Goal: Check status: Check status

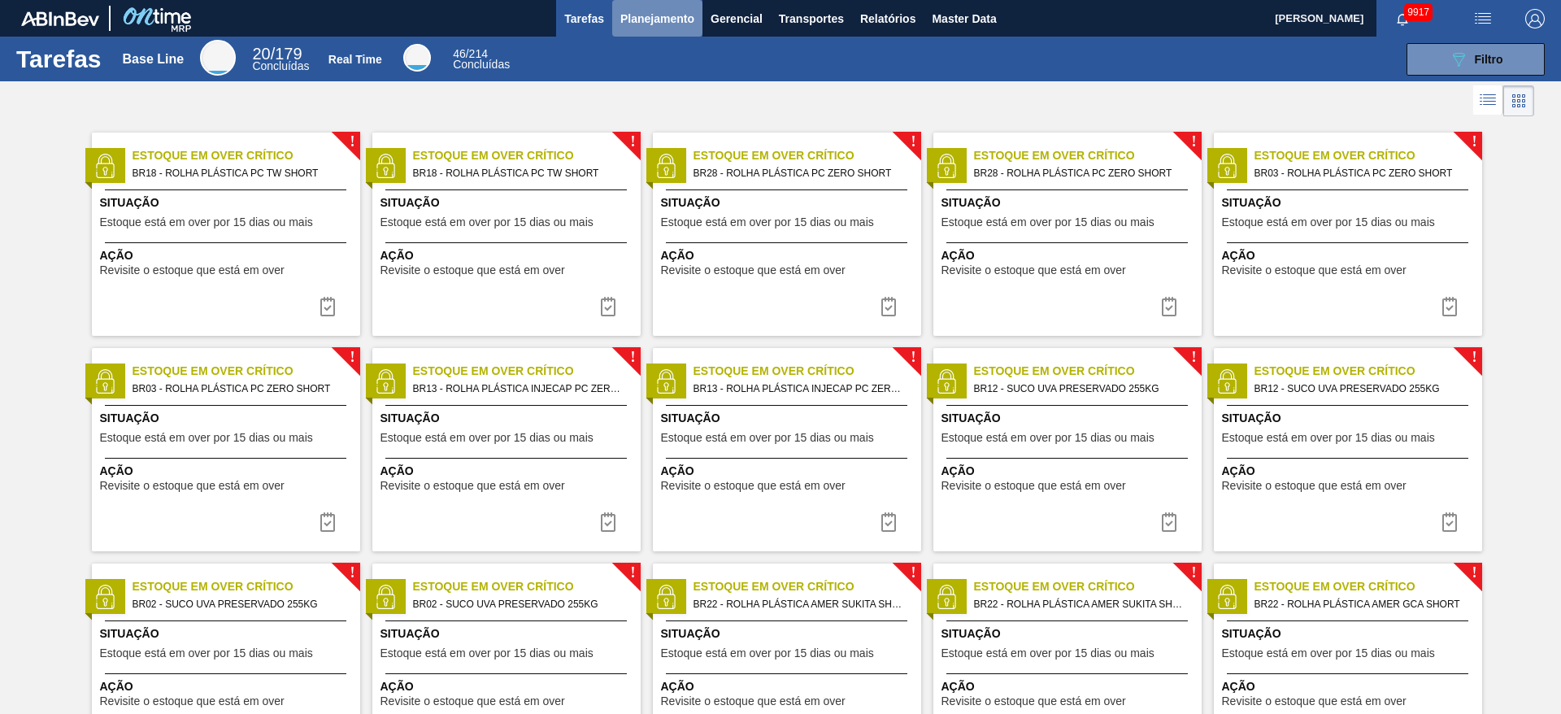
click at [663, 24] on span "Planejamento" at bounding box center [657, 19] width 74 height 20
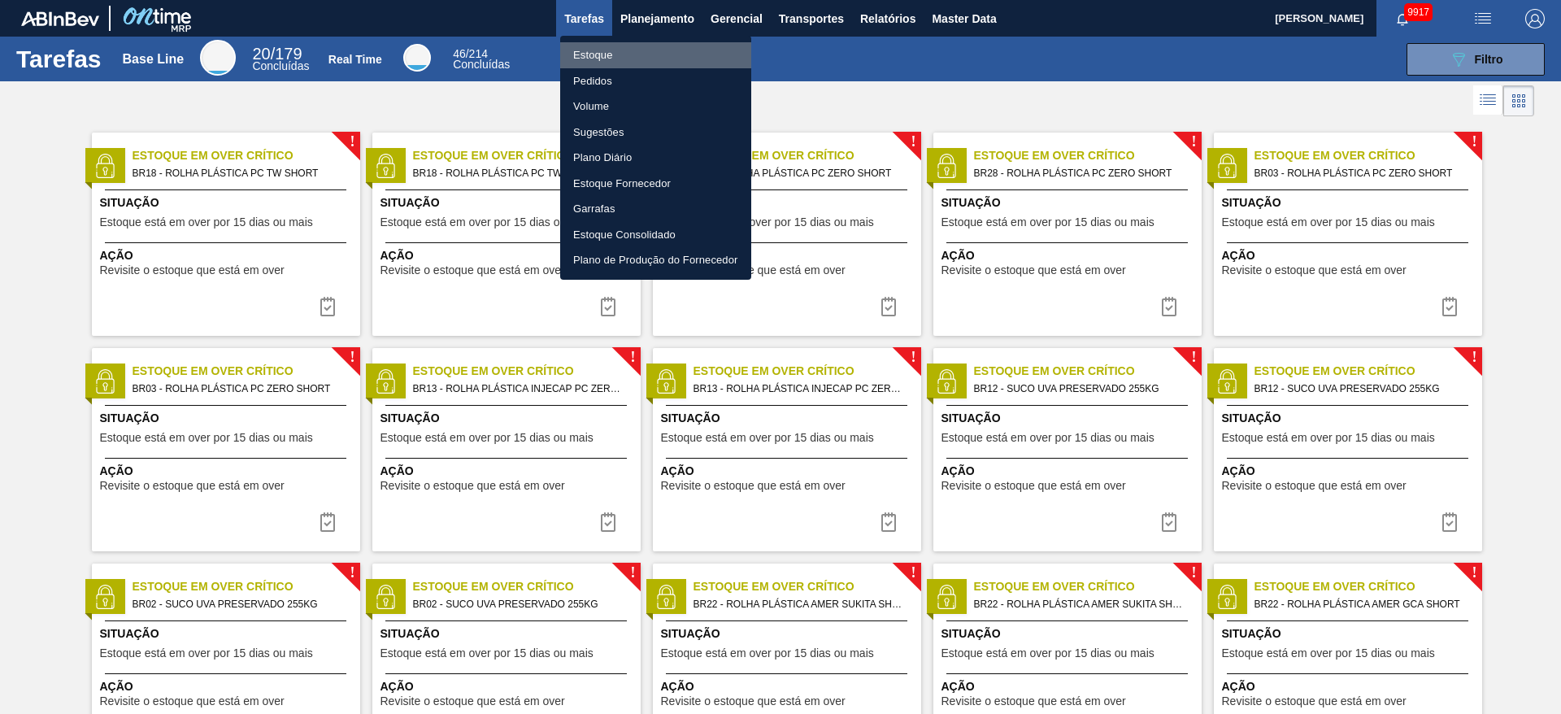
click at [654, 42] on li "Estoque" at bounding box center [655, 55] width 191 height 26
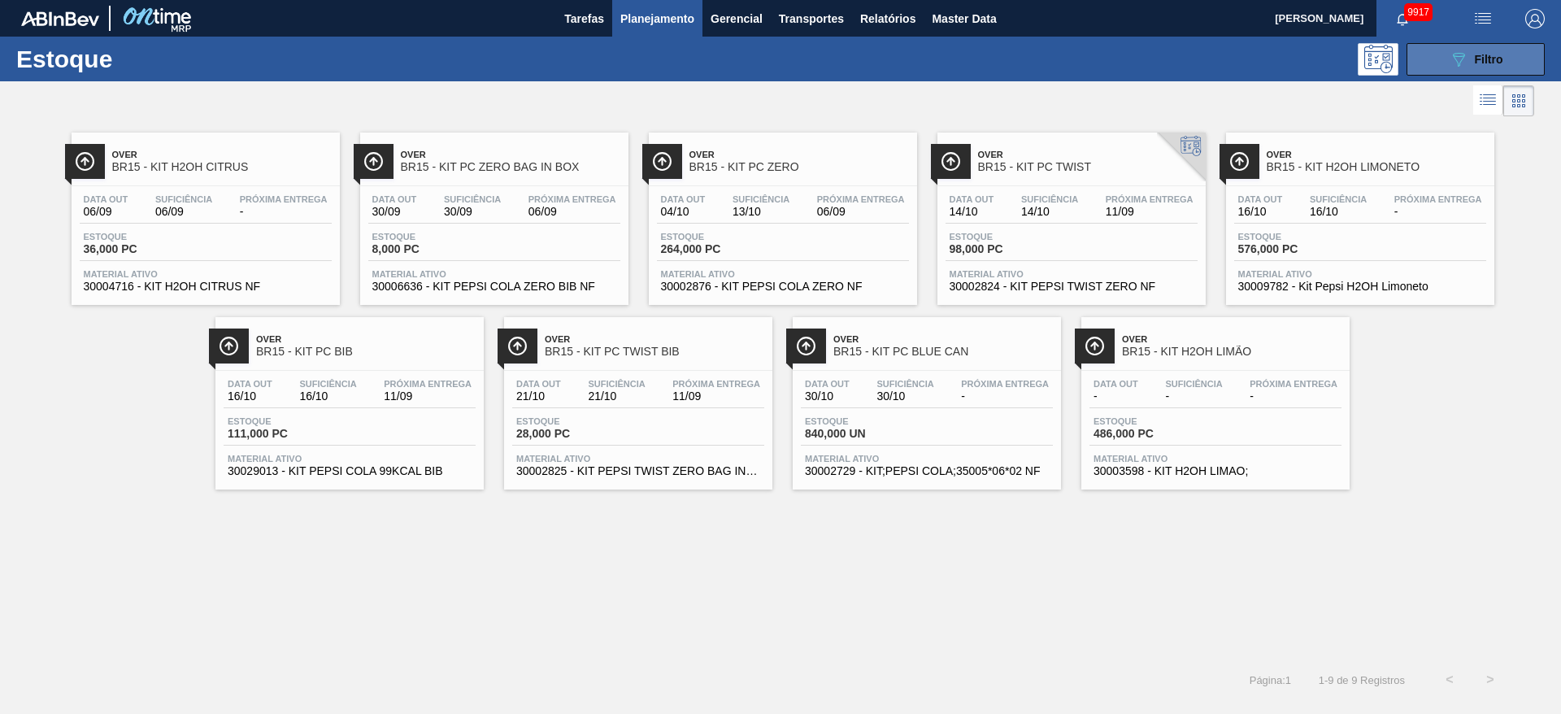
click at [1476, 50] on div "089F7B8B-B2A5-4AFE-B5C0-19BA573D28AC Filtro" at bounding box center [1476, 60] width 54 height 20
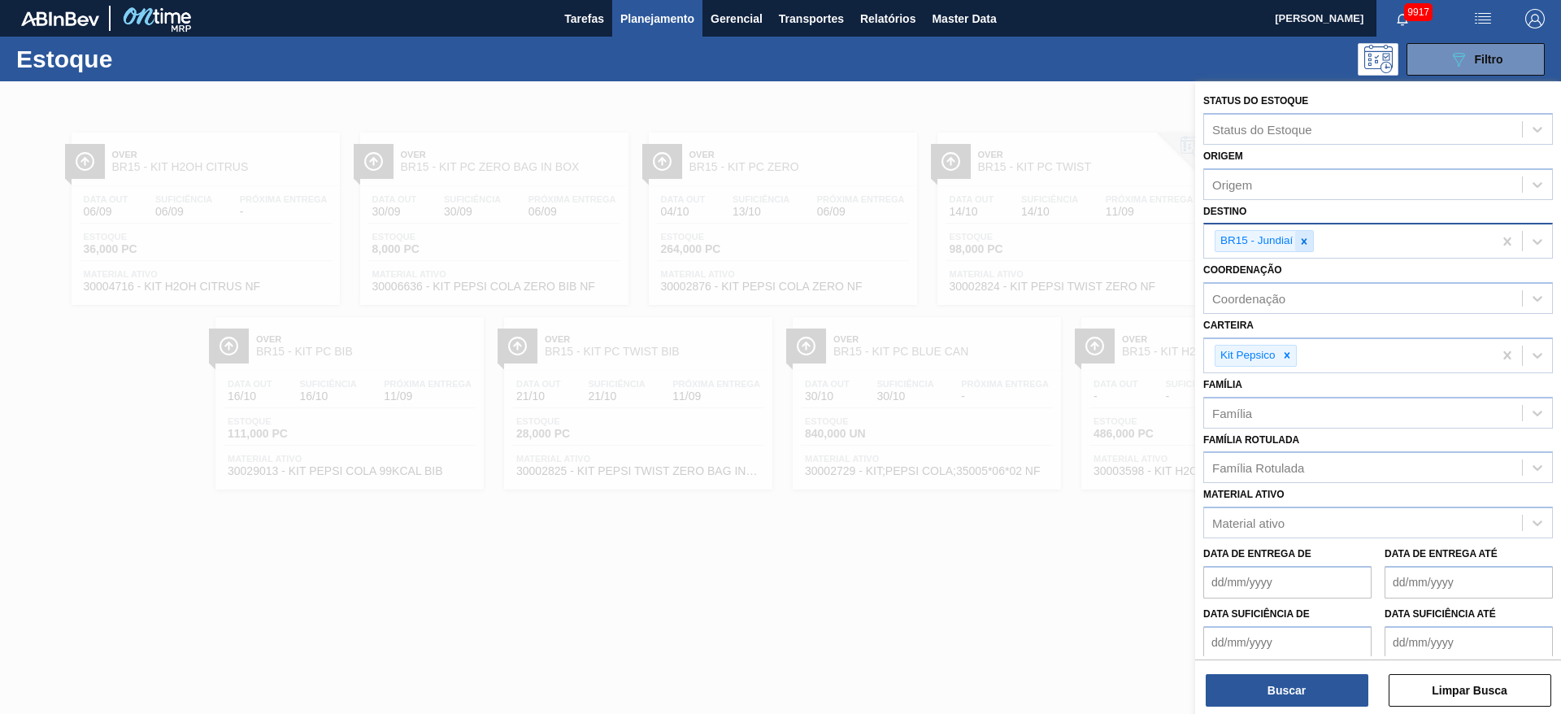
click at [1298, 237] on icon at bounding box center [1303, 241] width 11 height 11
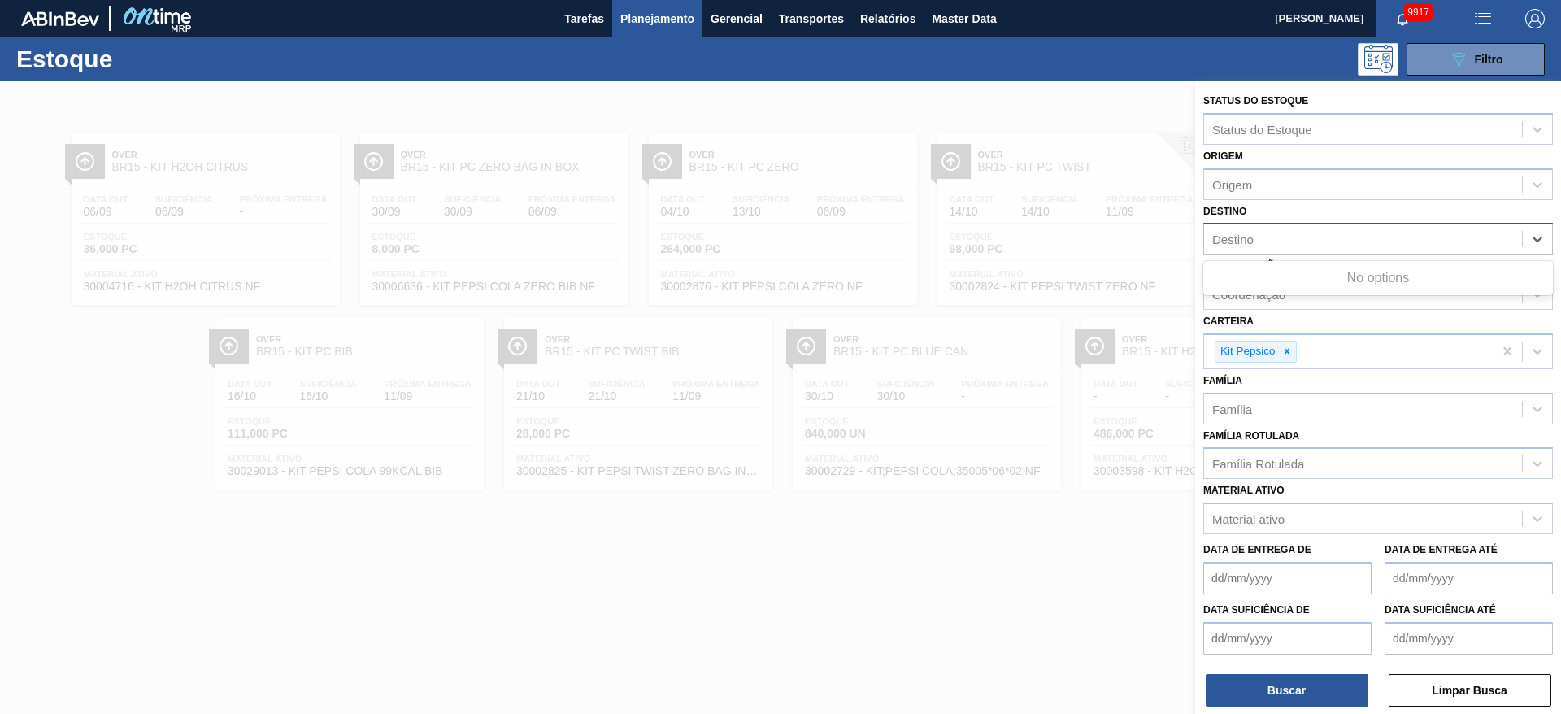
click at [1298, 237] on div "Destino" at bounding box center [1363, 240] width 318 height 24
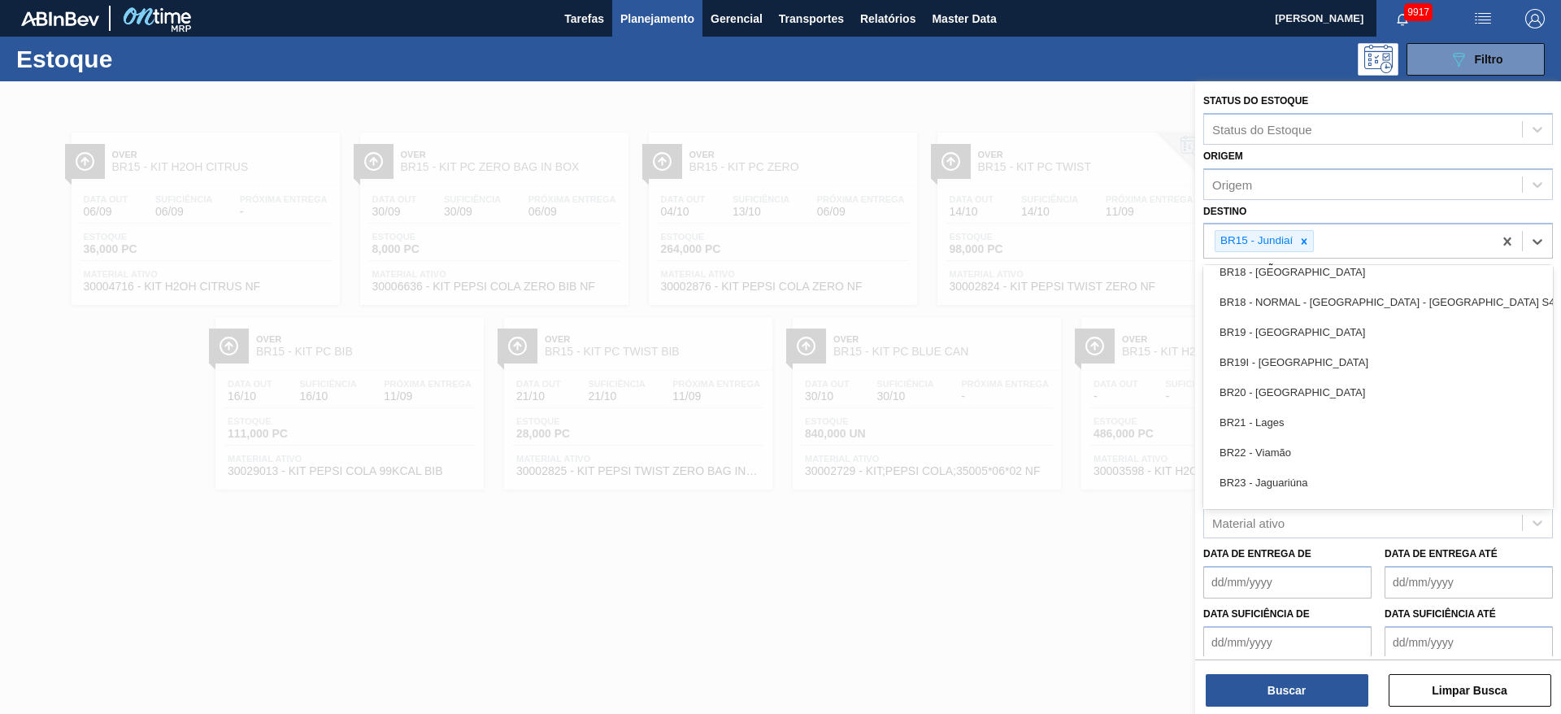
scroll to position [1283, 0]
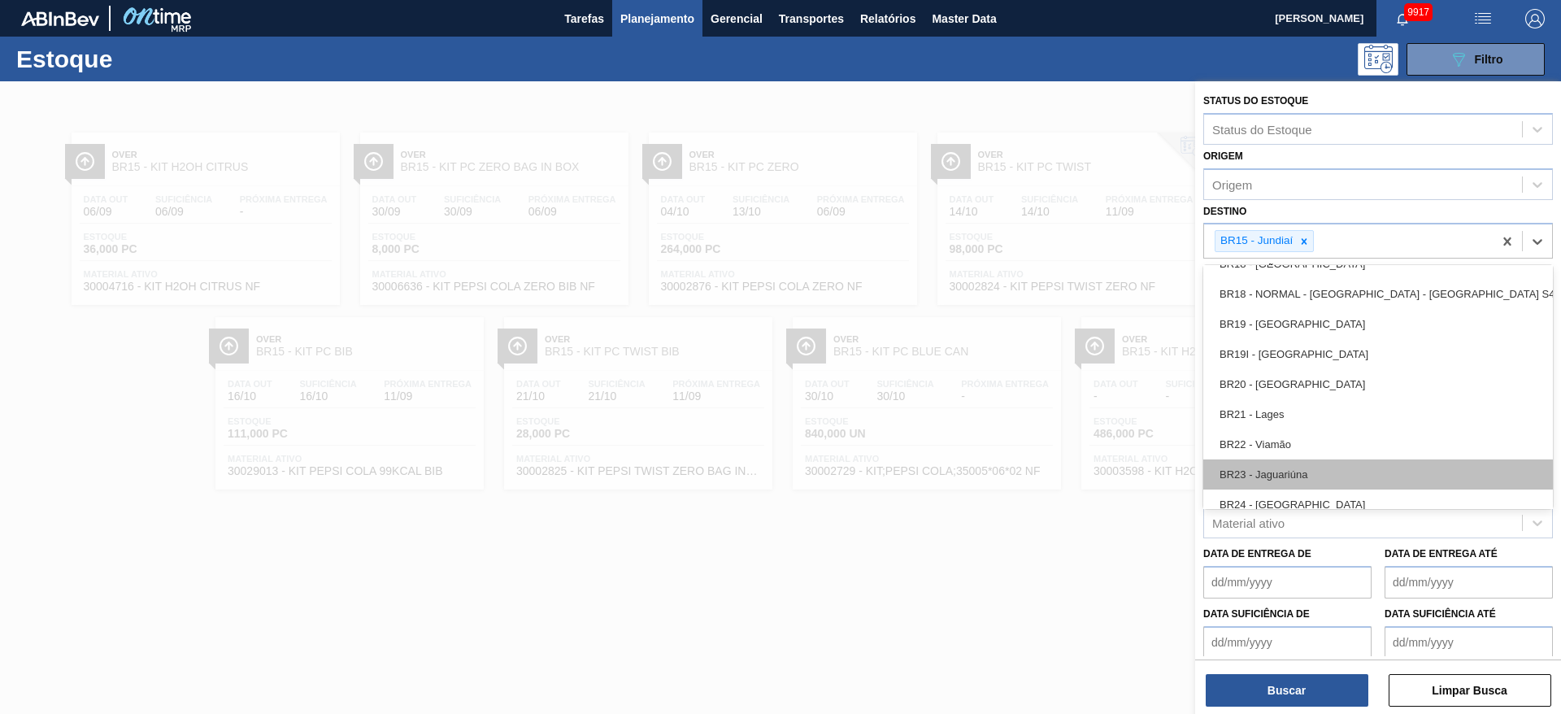
click at [1289, 463] on div "BR23 - Jaguariúna" at bounding box center [1378, 474] width 350 height 30
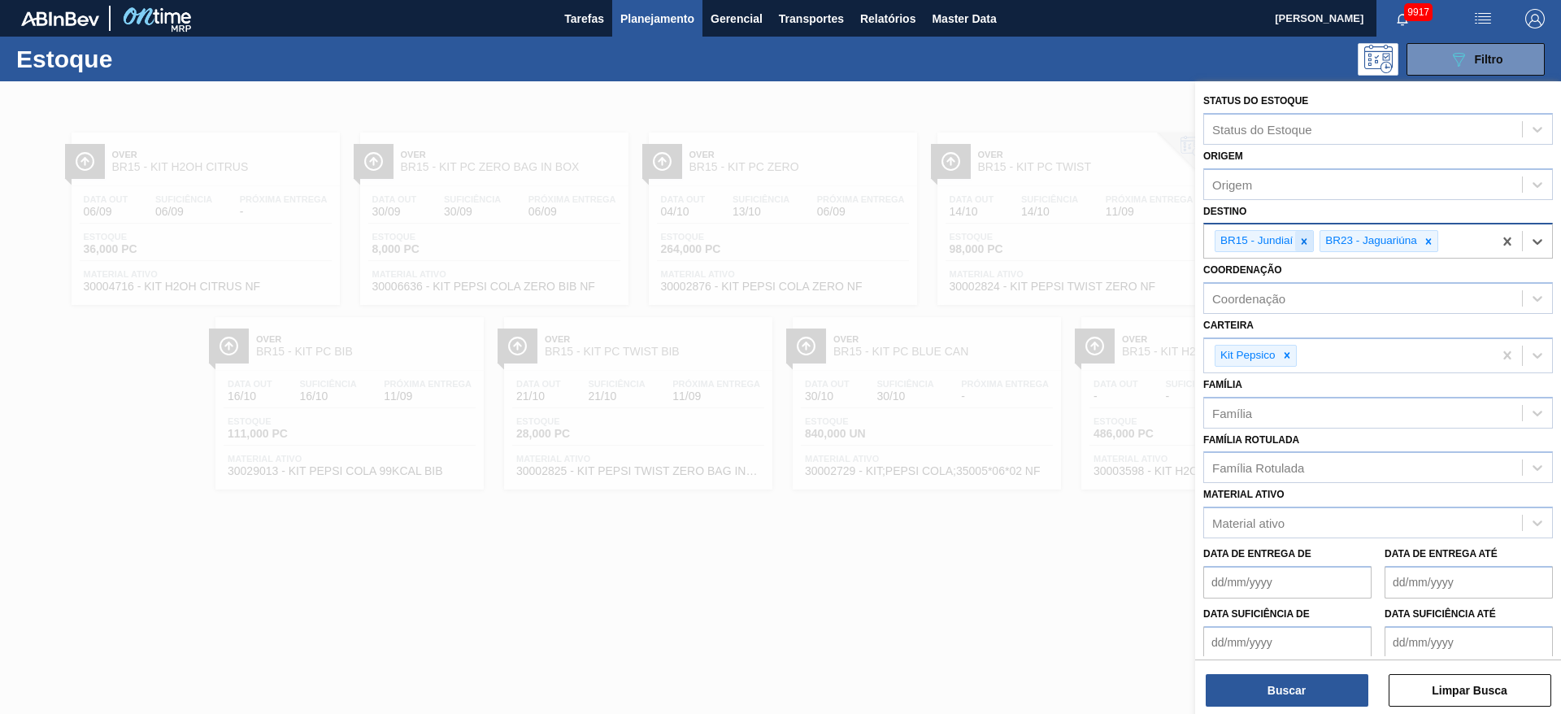
click at [1307, 236] on icon at bounding box center [1303, 241] width 11 height 11
click at [1334, 679] on button "Buscar" at bounding box center [1287, 690] width 163 height 33
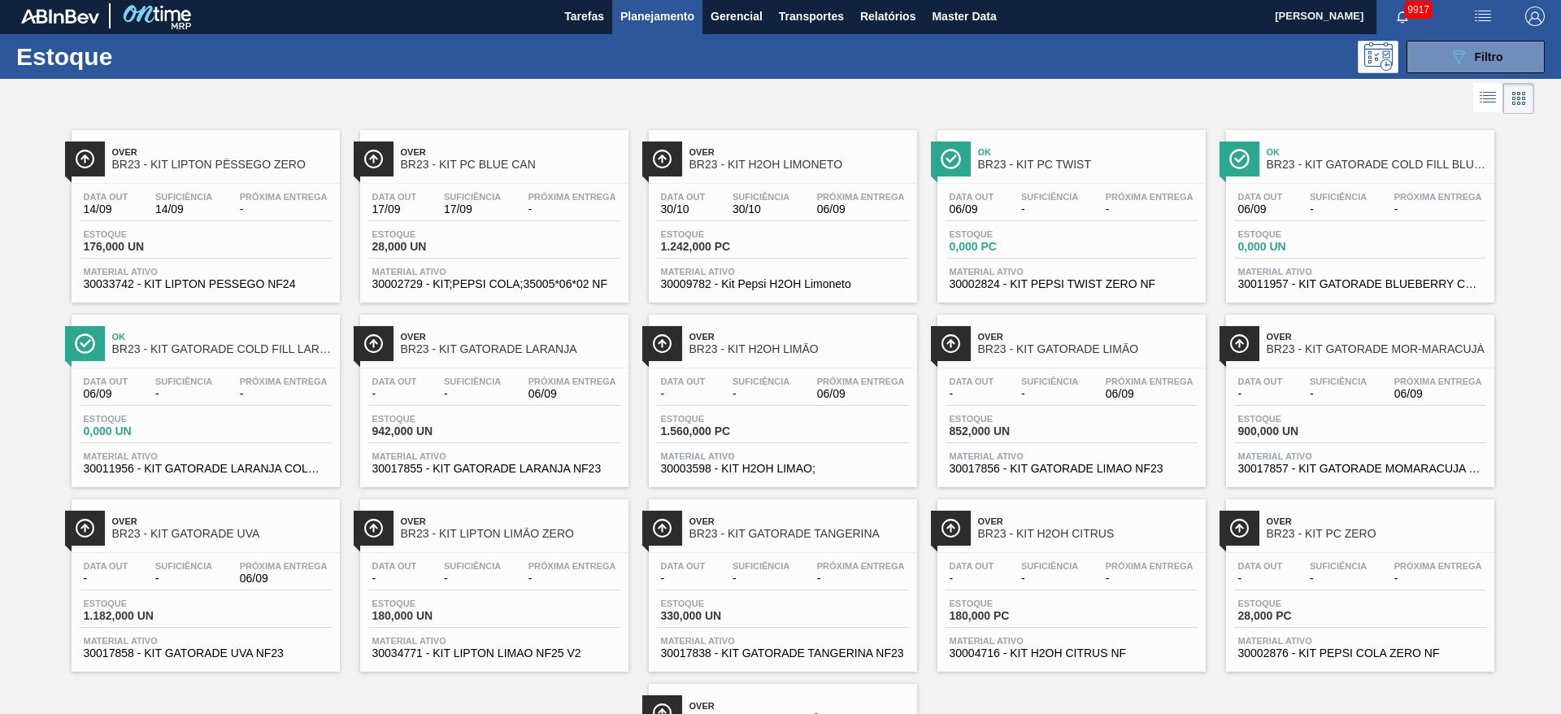
scroll to position [0, 0]
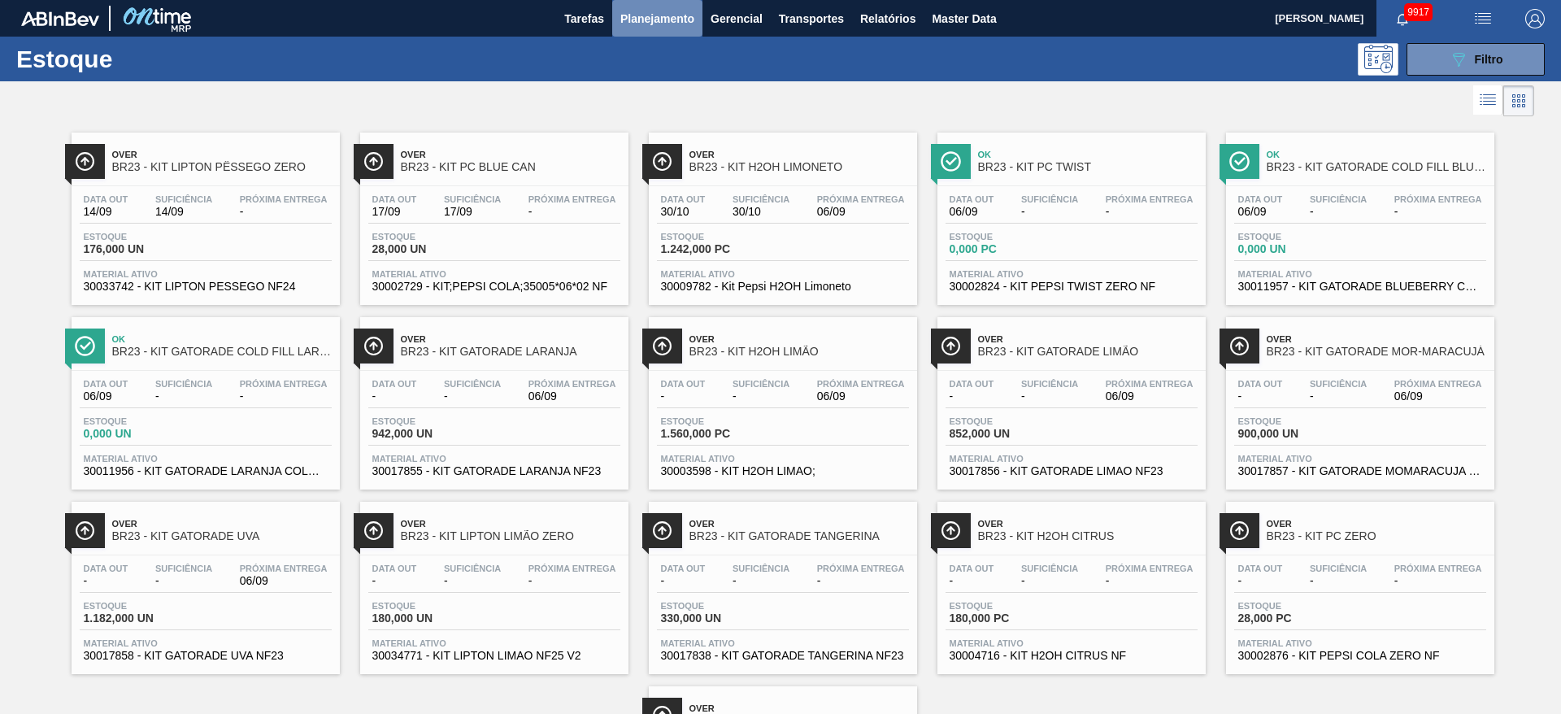
click at [668, 20] on span "Planejamento" at bounding box center [657, 19] width 74 height 20
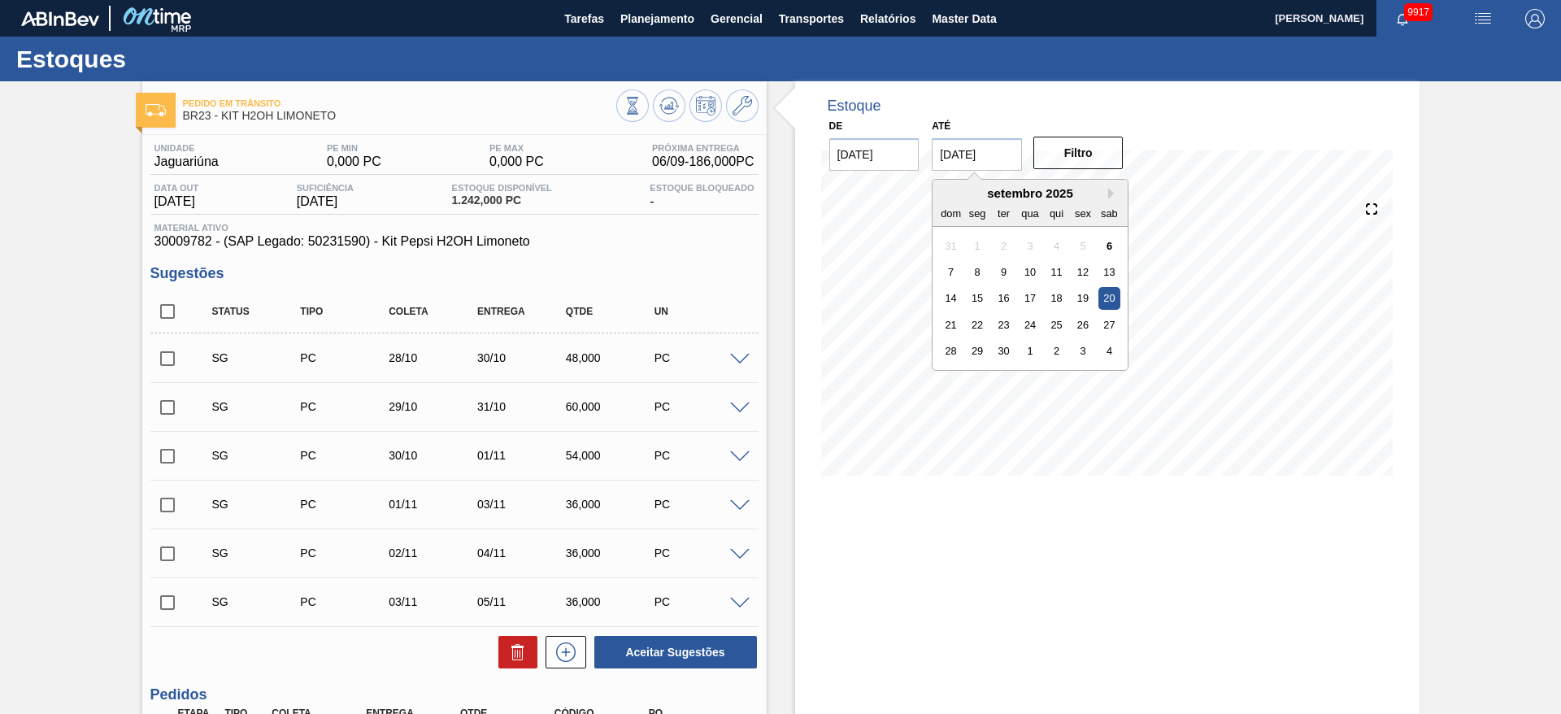
click at [951, 155] on input "20/09/2025" at bounding box center [977, 154] width 90 height 33
click at [1110, 193] on button "Next Month" at bounding box center [1113, 193] width 11 height 11
click at [1033, 324] on div "22" at bounding box center [1031, 325] width 22 height 22
type input "[DATE]"
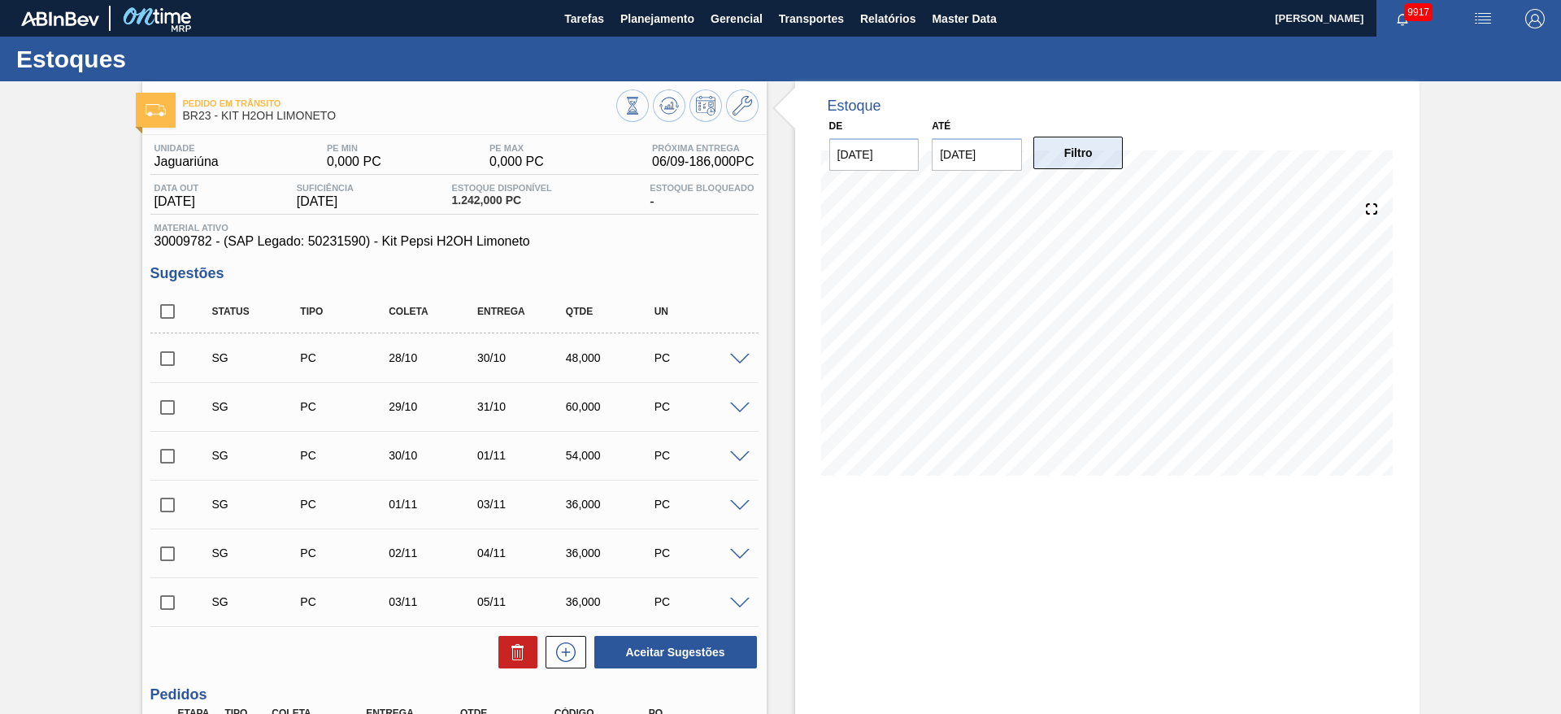
click at [1085, 155] on button "Filtro" at bounding box center [1078, 153] width 90 height 33
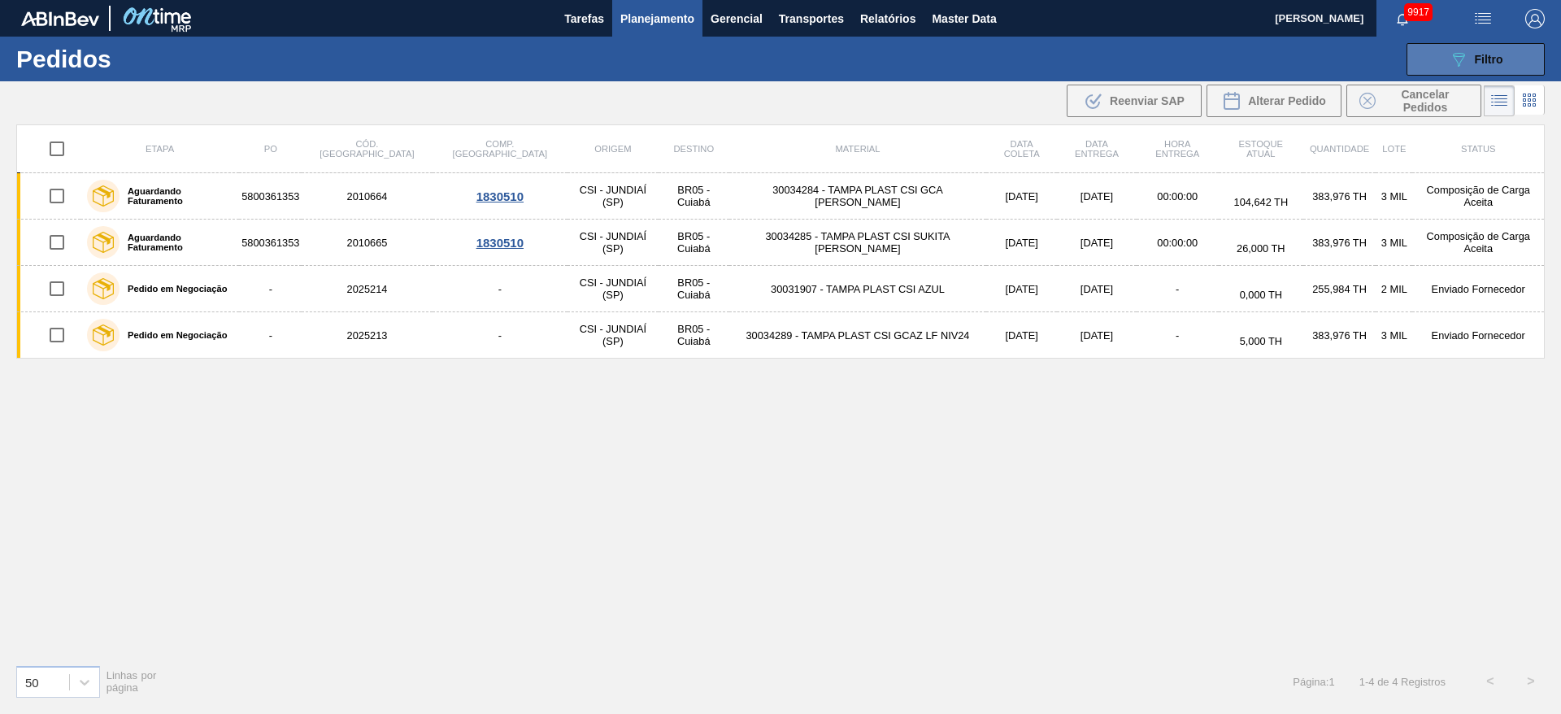
click at [1493, 43] on button "089F7B8B-B2A5-4AFE-B5C0-19BA573D28AC Filtro" at bounding box center [1476, 59] width 138 height 33
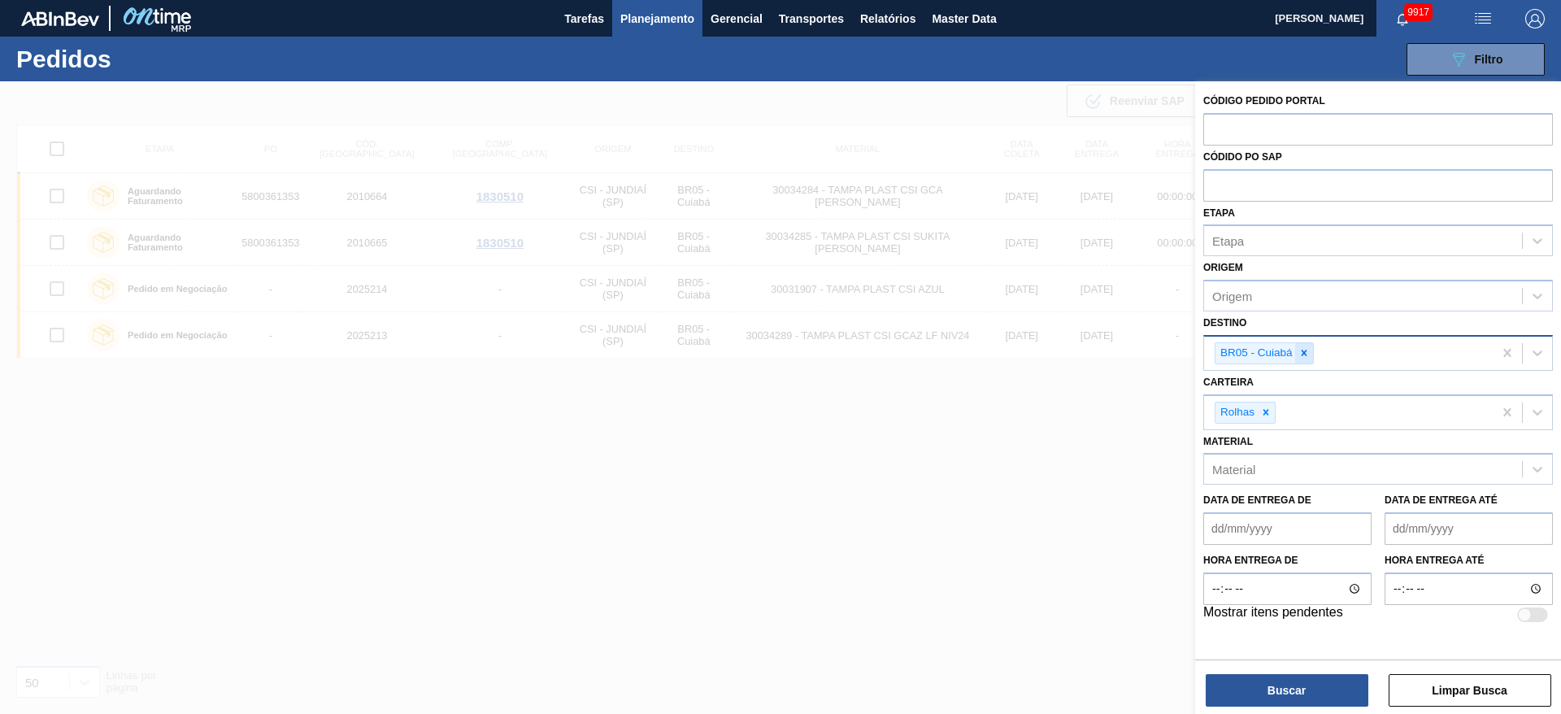
click at [1304, 347] on icon at bounding box center [1303, 352] width 11 height 11
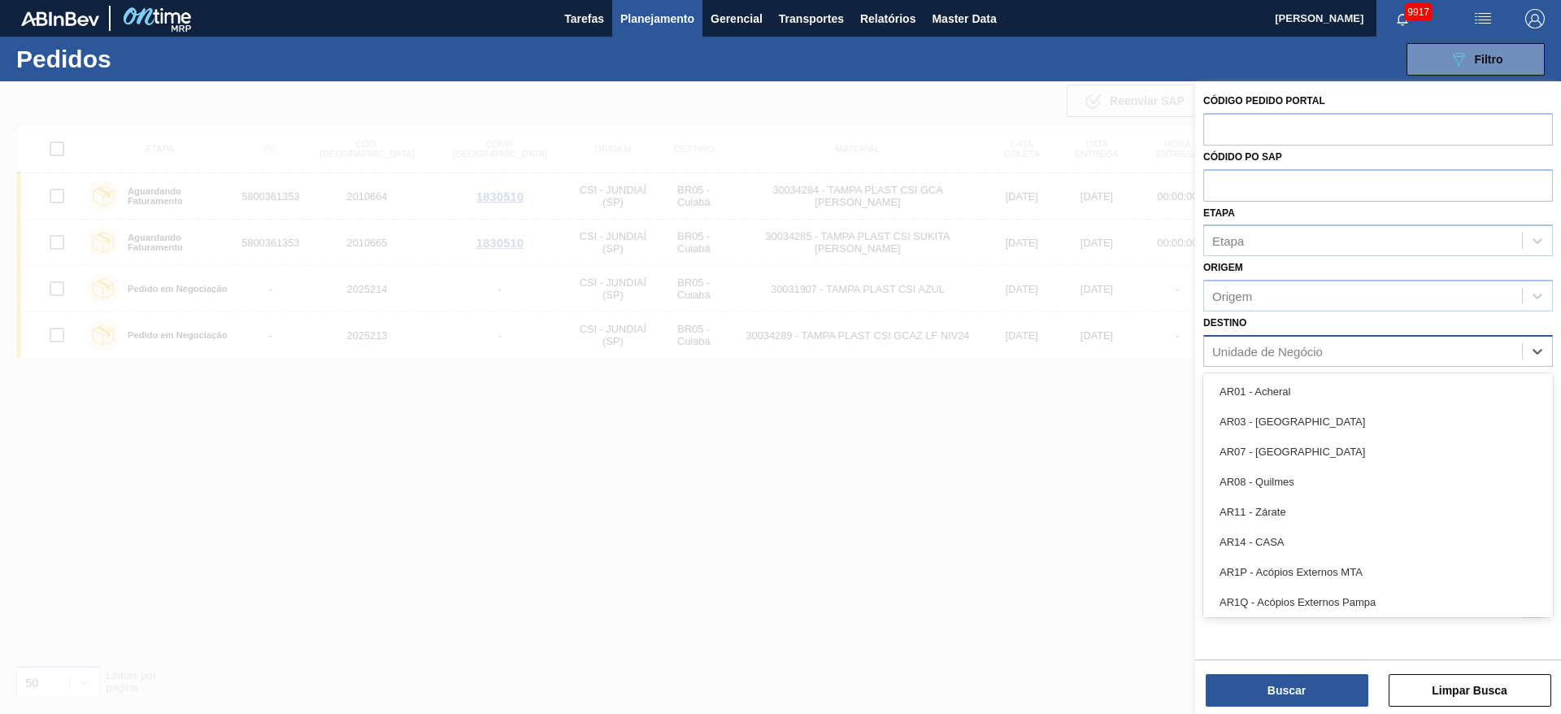
click at [1304, 347] on div "Unidade de Negócio" at bounding box center [1267, 351] width 111 height 14
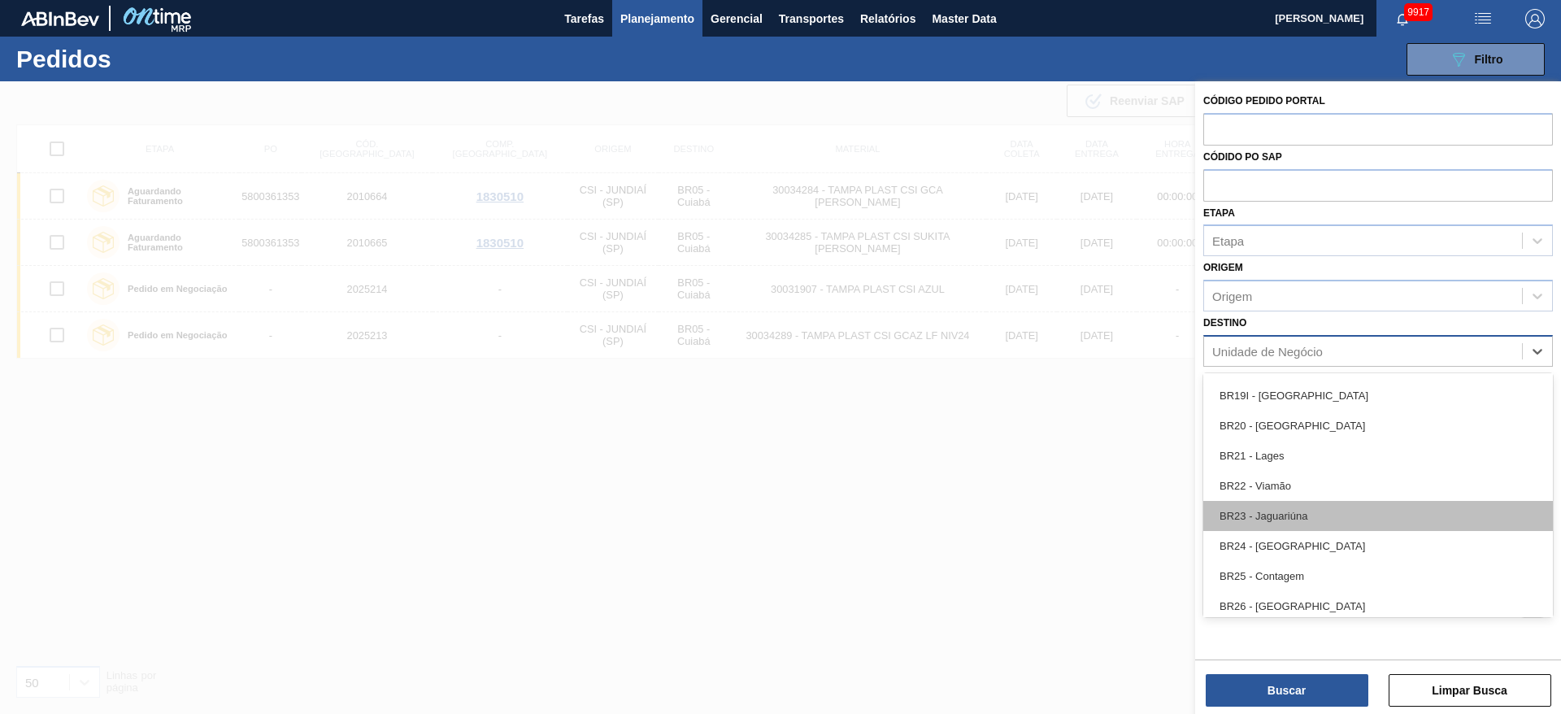
click at [1284, 513] on div "BR23 - Jaguariúna" at bounding box center [1378, 516] width 350 height 30
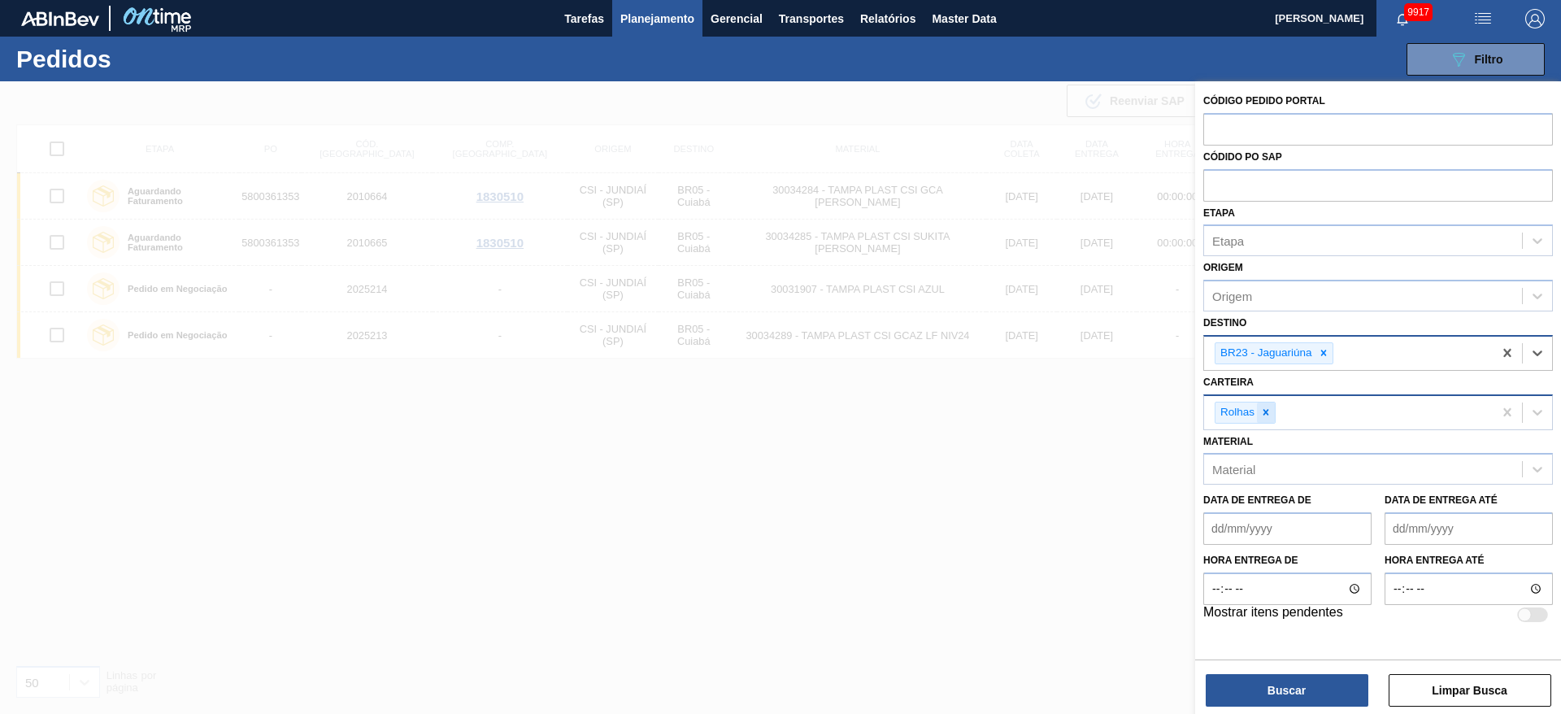
click at [1264, 417] on icon at bounding box center [1265, 412] width 11 height 11
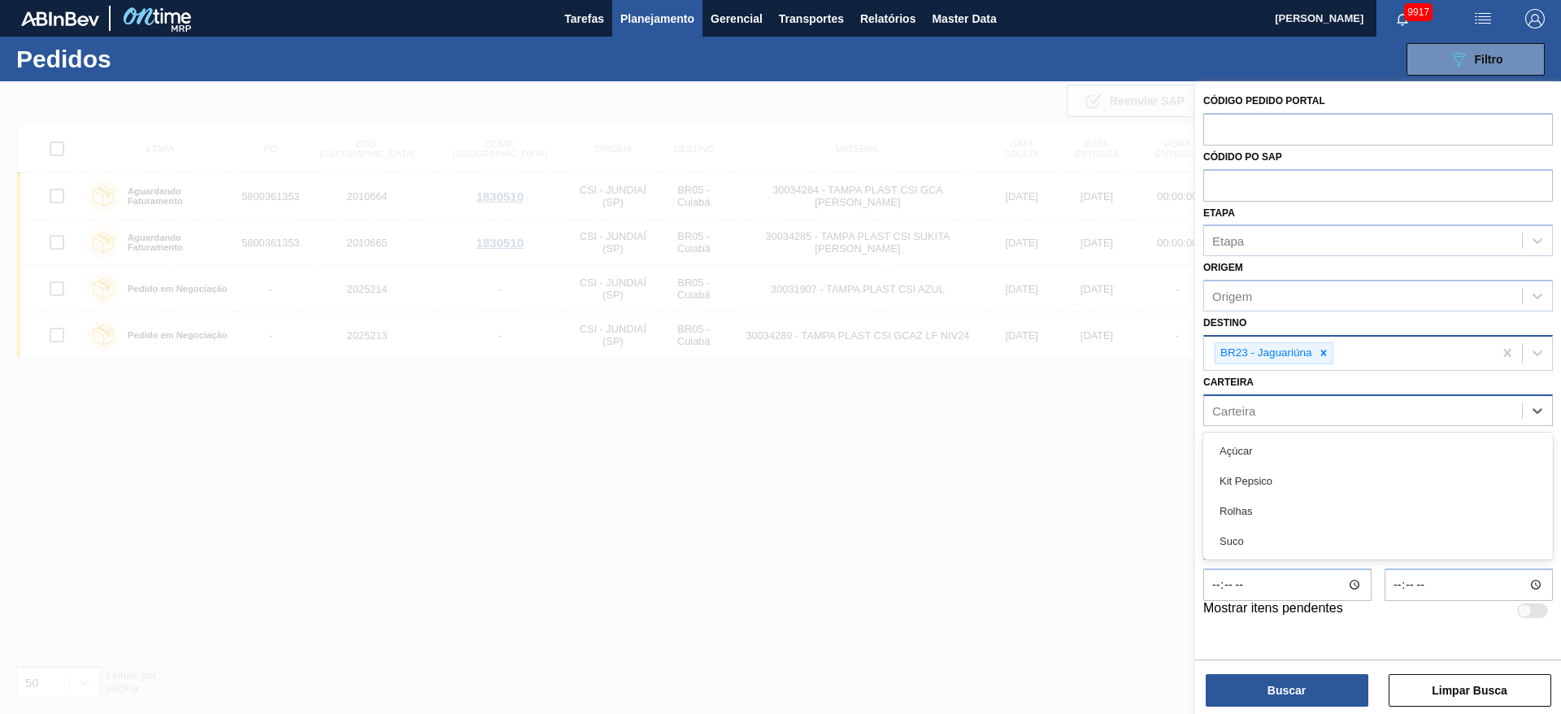
click at [1264, 417] on div "Carteira" at bounding box center [1363, 410] width 318 height 24
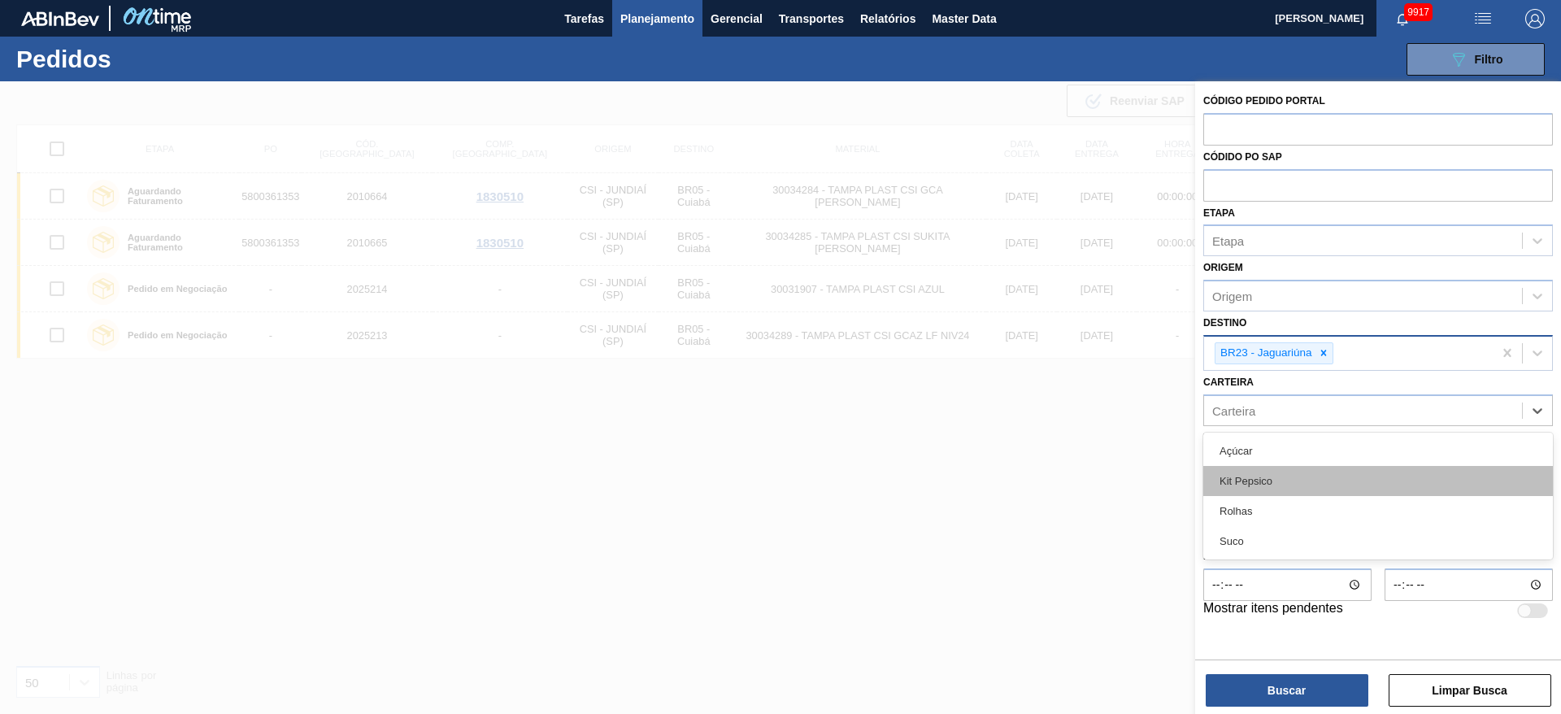
click at [1263, 470] on div "Kit Pepsico" at bounding box center [1378, 481] width 350 height 30
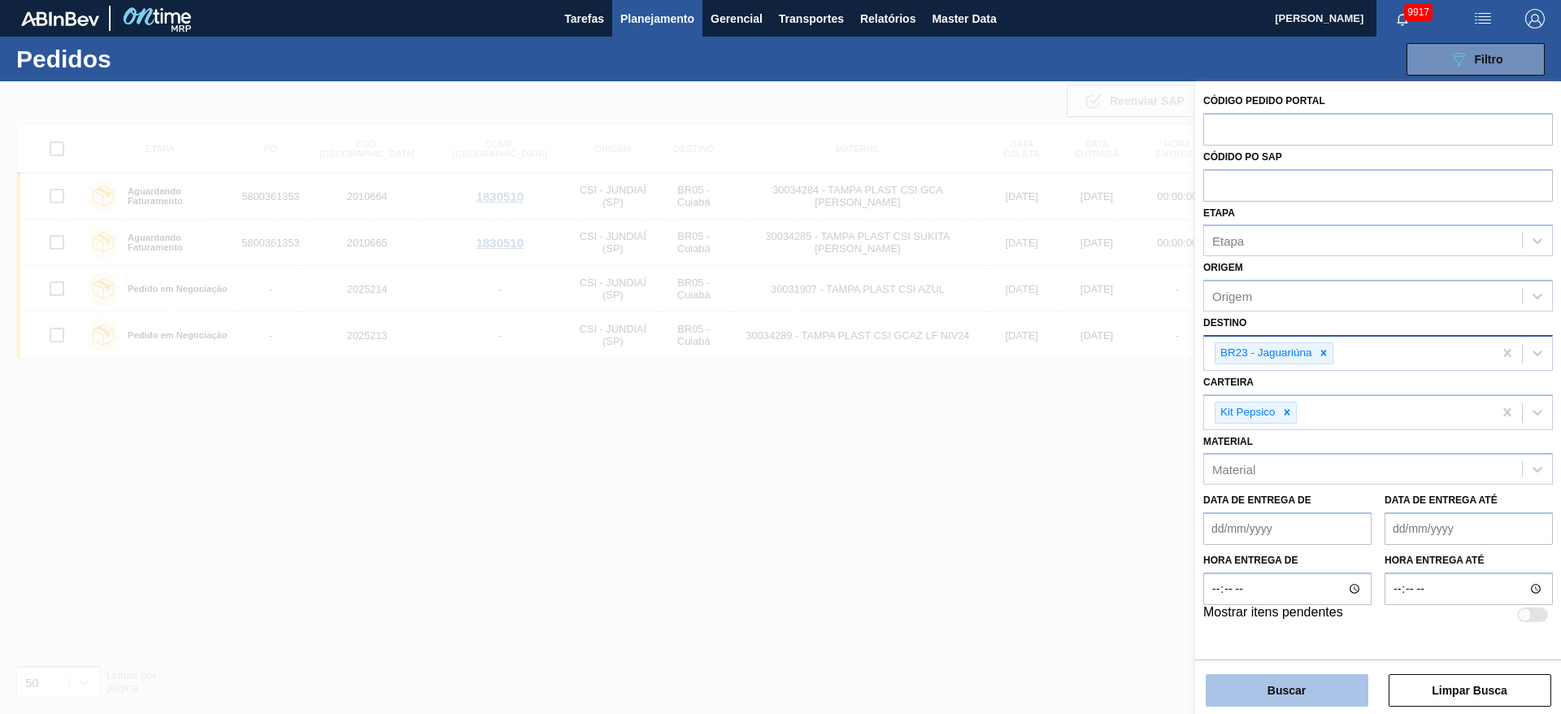
click at [1285, 679] on button "Buscar" at bounding box center [1287, 690] width 163 height 33
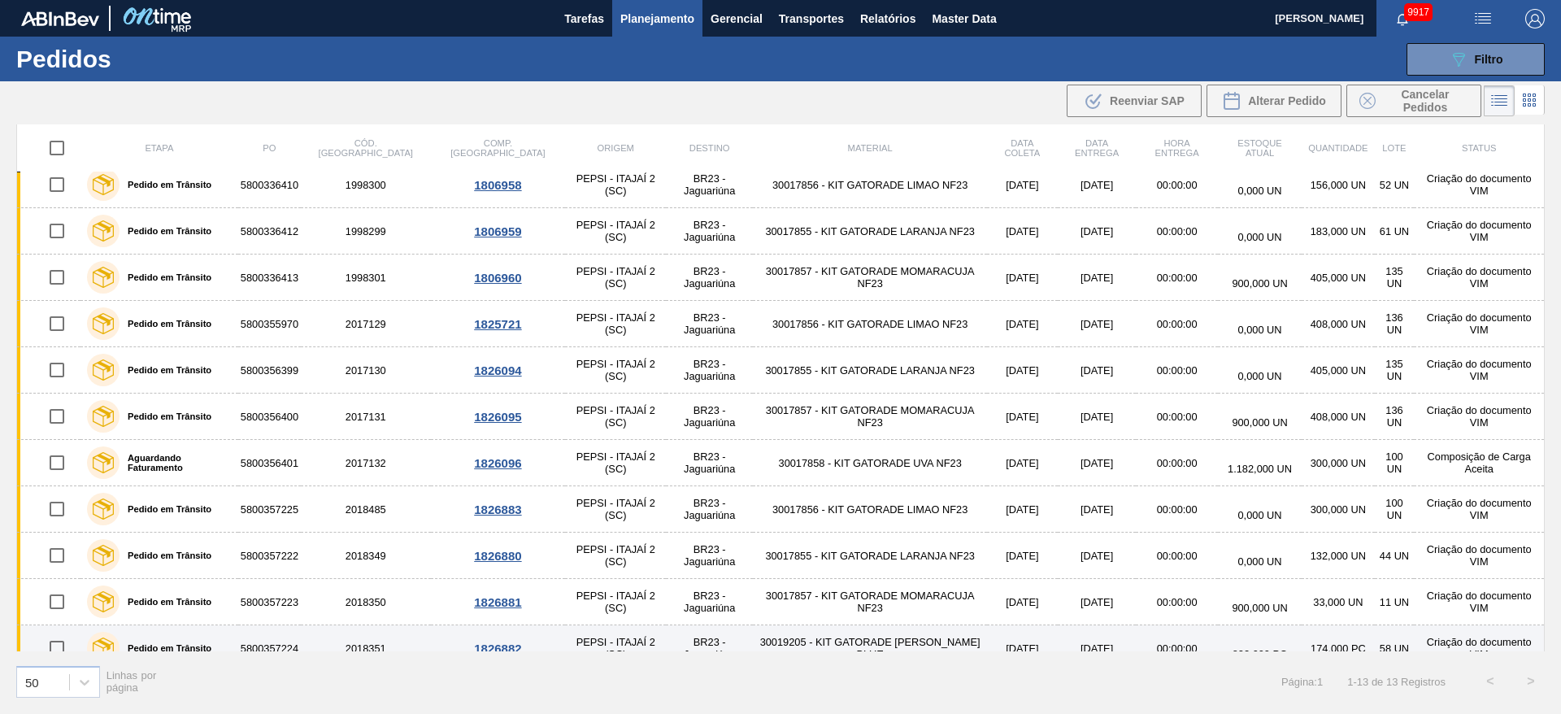
scroll to position [0, 0]
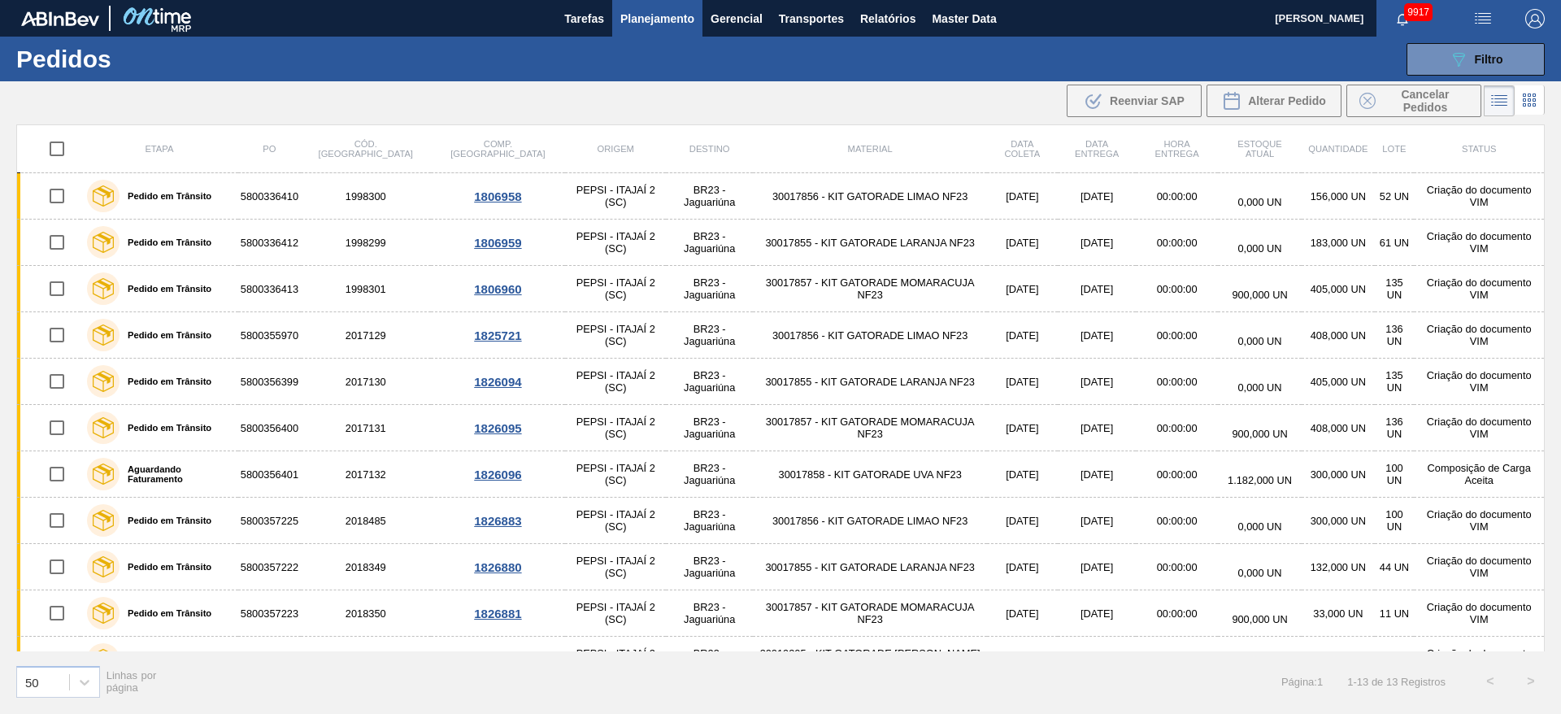
click at [924, 150] on th "Material" at bounding box center [870, 149] width 234 height 48
